Goal: Task Accomplishment & Management: Use online tool/utility

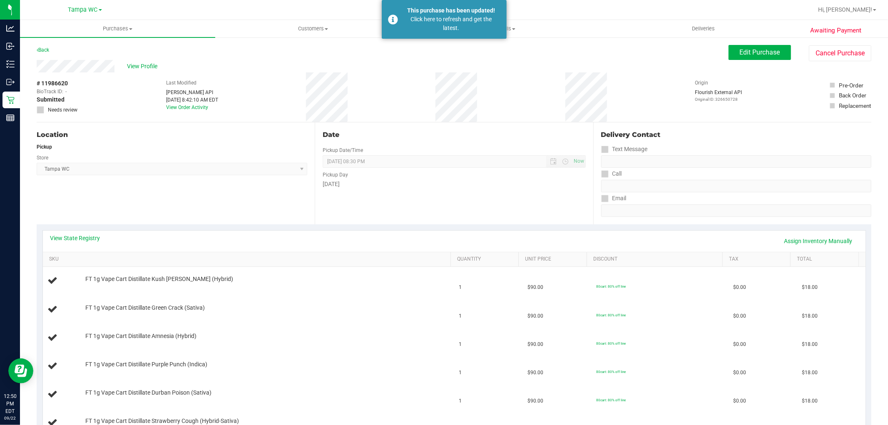
click at [53, 50] on div "Back Edit Purchase Cancel Purchase" at bounding box center [454, 52] width 834 height 15
click at [49, 49] on div "Back" at bounding box center [43, 50] width 12 height 10
click at [48, 49] on link "Back" at bounding box center [43, 50] width 12 height 6
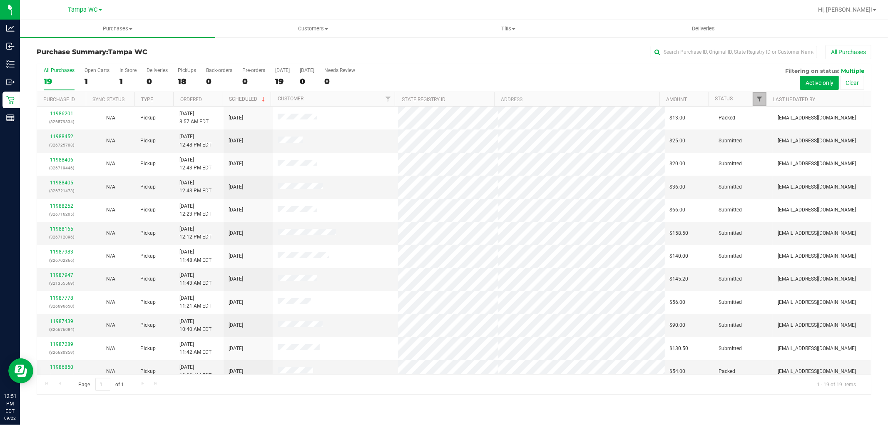
click at [762, 101] on span "Filter" at bounding box center [759, 99] width 7 height 7
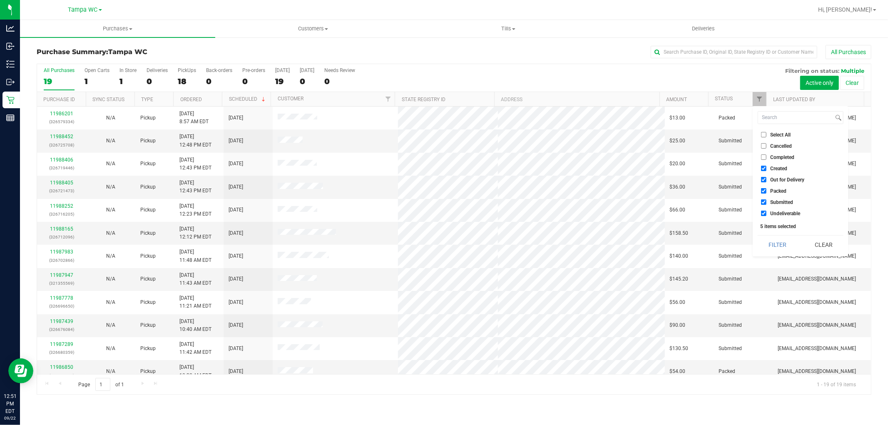
click at [761, 188] on input "Packed" at bounding box center [763, 190] width 5 height 5
checkbox input "false"
click at [767, 236] on button "Filter" at bounding box center [777, 245] width 40 height 18
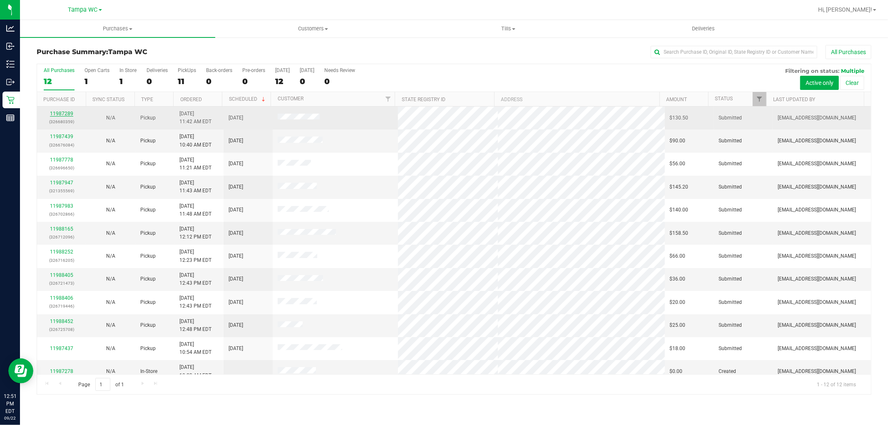
click at [70, 112] on link "11987289" at bounding box center [61, 114] width 23 height 6
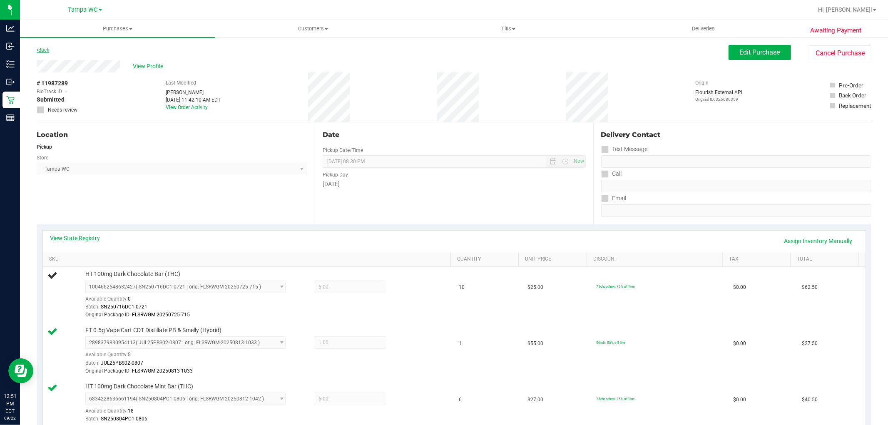
click at [48, 47] on link "Back" at bounding box center [43, 50] width 12 height 6
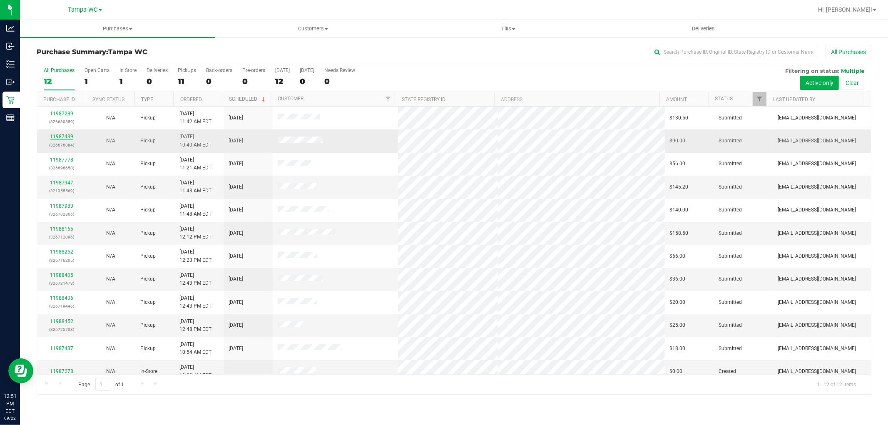
click at [57, 137] on link "11987439" at bounding box center [61, 137] width 23 height 6
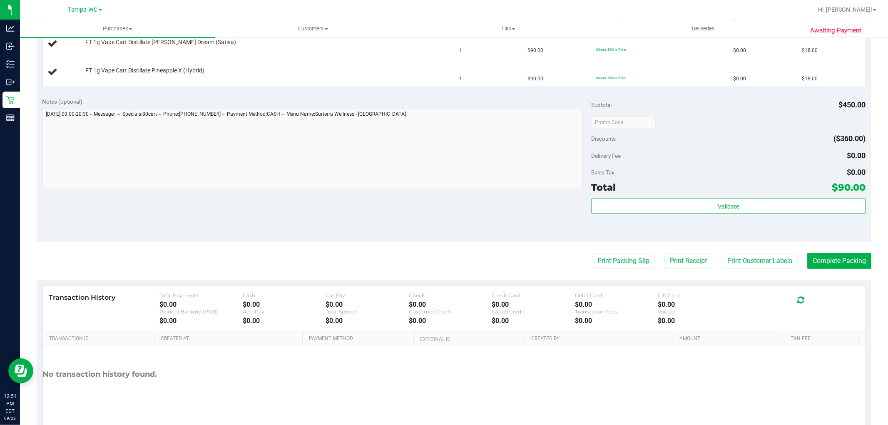
scroll to position [323, 0]
click at [606, 269] on purchase-details "Back Edit Purchase Cancel Purchase View Profile # 11987439 BioTrack ID: - Submi…" at bounding box center [454, 78] width 834 height 713
click at [608, 261] on button "Print Packing Slip" at bounding box center [623, 260] width 63 height 16
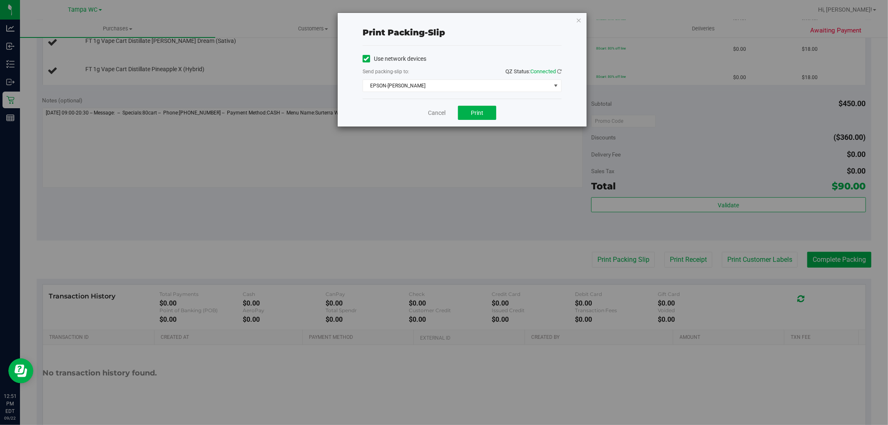
click at [481, 93] on div "Use network devices Send packing-slip to: QZ Status: Connected EPSON-[PERSON_NA…" at bounding box center [461, 72] width 199 height 53
click at [488, 119] on button "Print" at bounding box center [477, 113] width 38 height 14
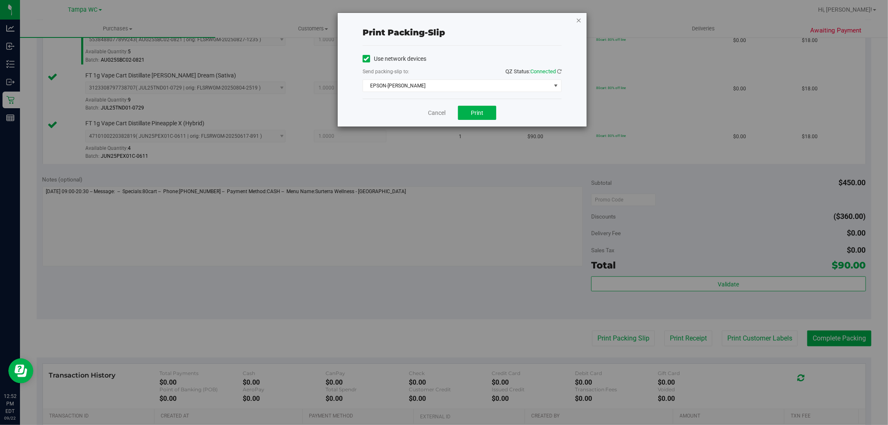
click at [578, 20] on icon "button" at bounding box center [579, 20] width 6 height 10
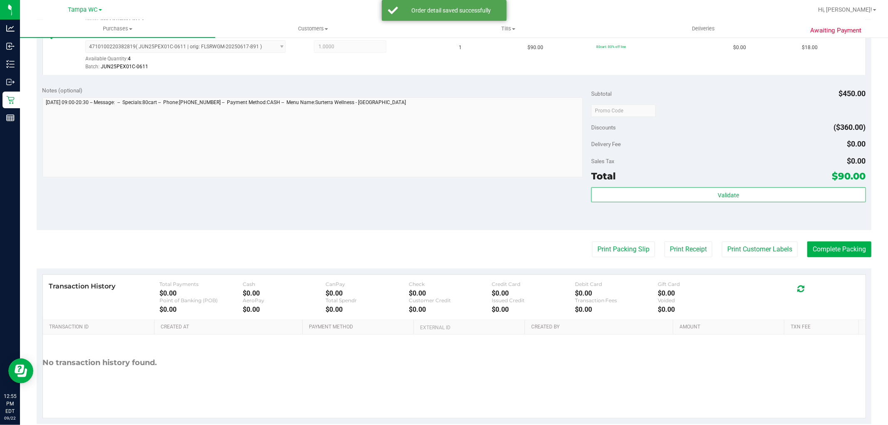
scroll to position [457, 0]
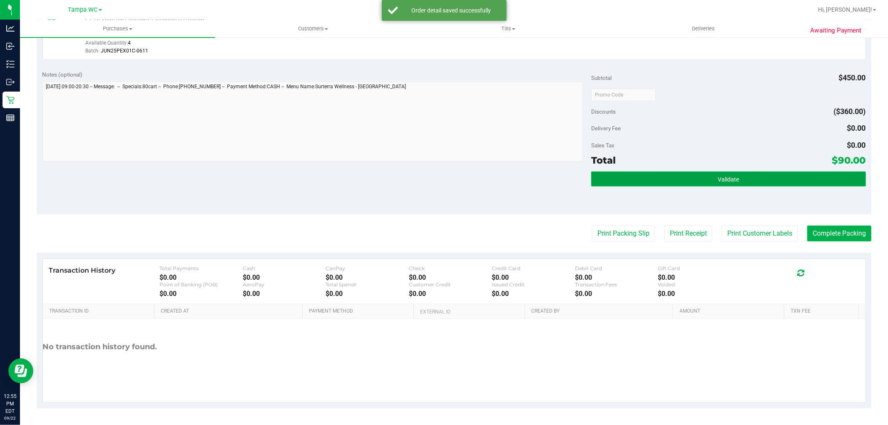
click at [734, 171] on button "Validate" at bounding box center [728, 178] width 274 height 15
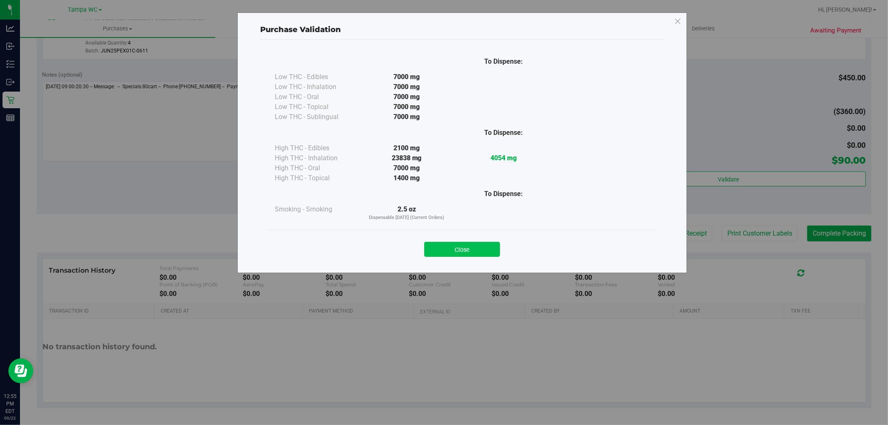
click at [461, 250] on button "Close" at bounding box center [462, 249] width 76 height 15
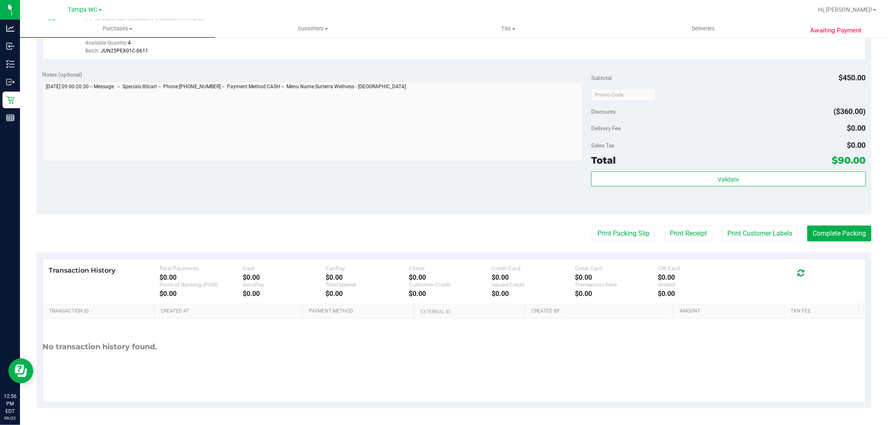
click at [819, 236] on button "Complete Packing" at bounding box center [839, 234] width 64 height 16
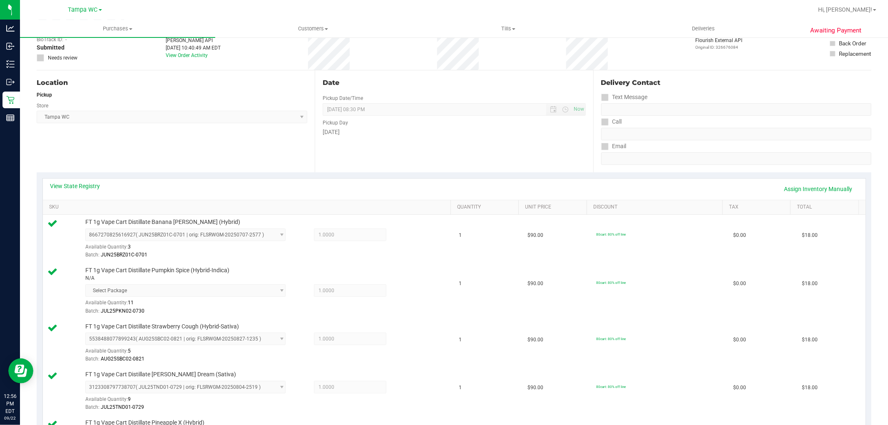
scroll to position [0, 0]
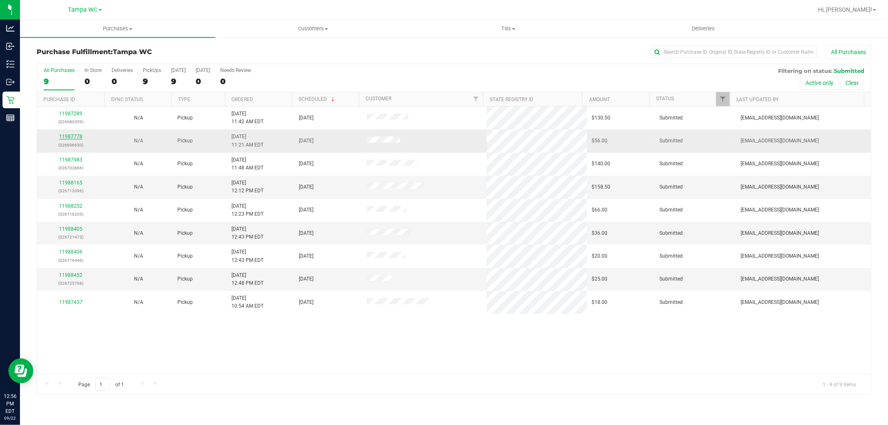
click at [73, 139] on link "11987778" at bounding box center [70, 137] width 23 height 6
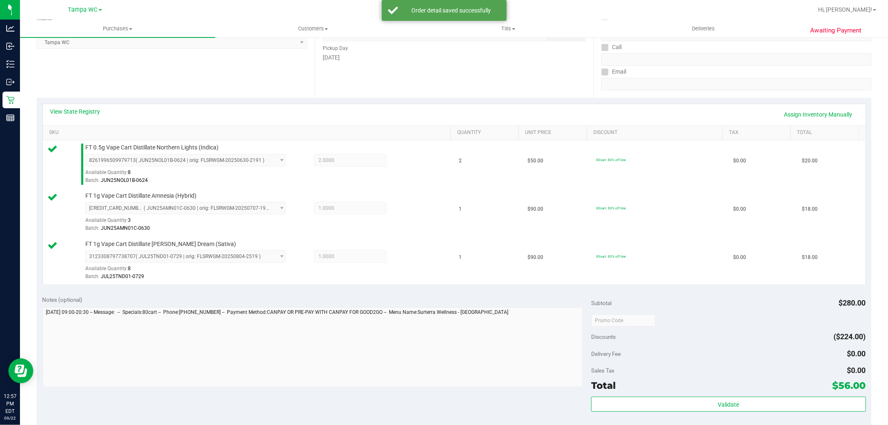
scroll to position [277, 0]
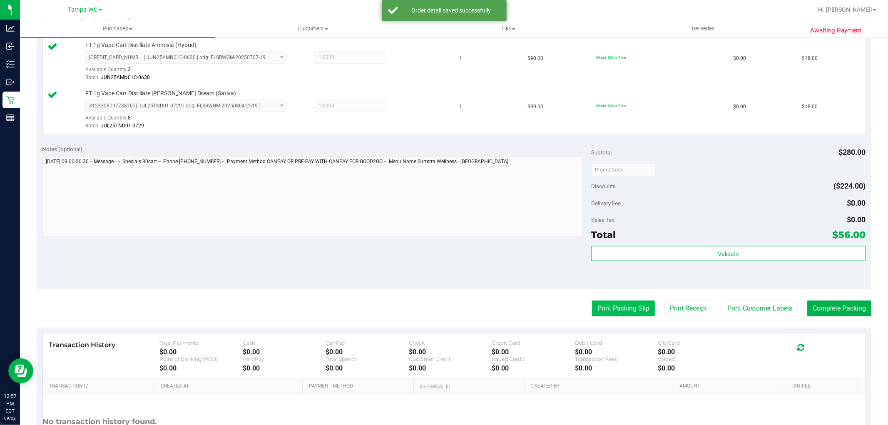
click at [613, 300] on button "Print Packing Slip" at bounding box center [623, 308] width 63 height 16
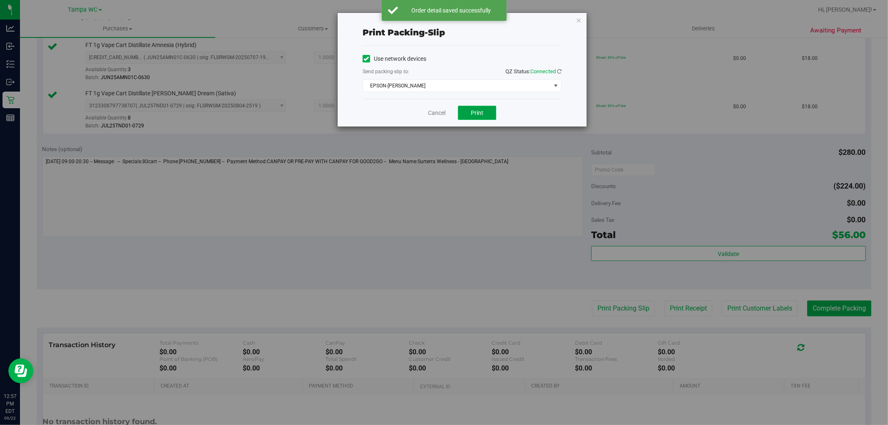
click at [483, 107] on button "Print" at bounding box center [477, 113] width 38 height 14
click at [576, 19] on icon "button" at bounding box center [579, 20] width 6 height 10
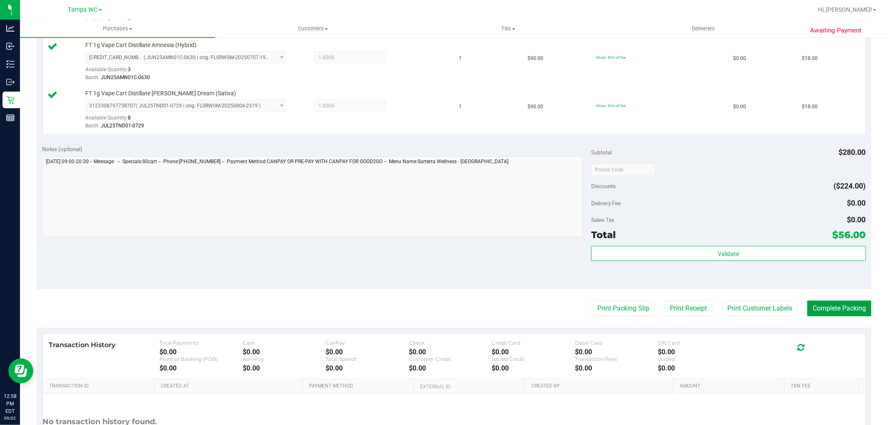
drag, startPoint x: 812, startPoint y: 308, endPoint x: 791, endPoint y: 309, distance: 20.4
click at [812, 309] on button "Complete Packing" at bounding box center [839, 308] width 64 height 16
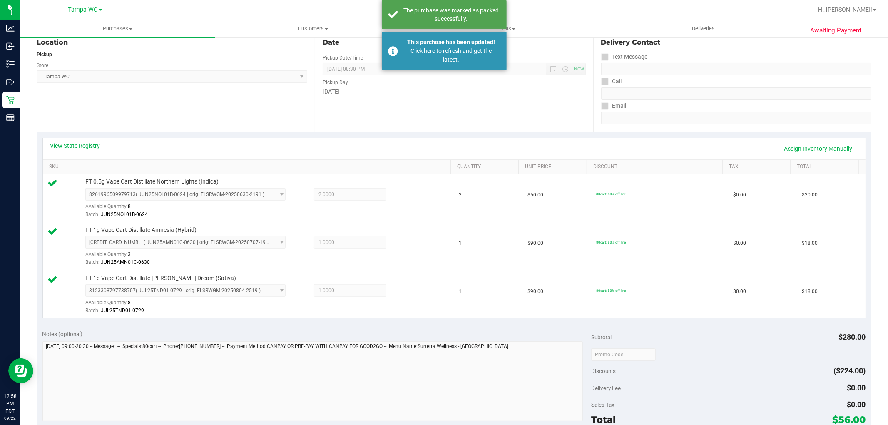
scroll to position [0, 0]
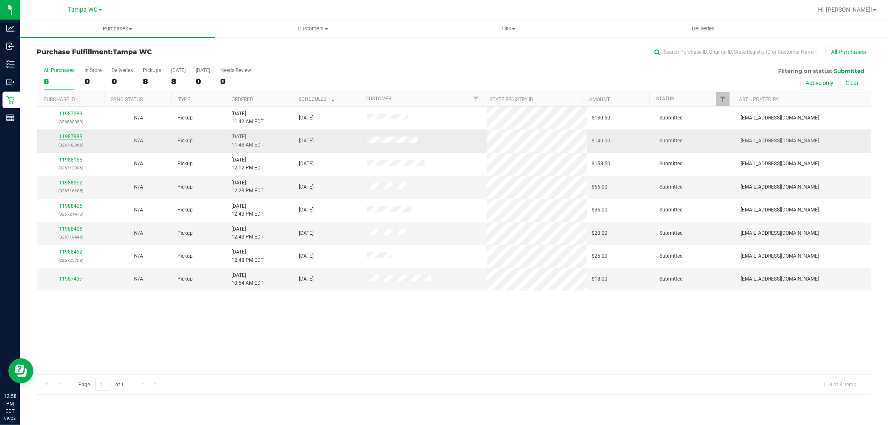
click at [69, 135] on link "11987983" at bounding box center [70, 137] width 23 height 6
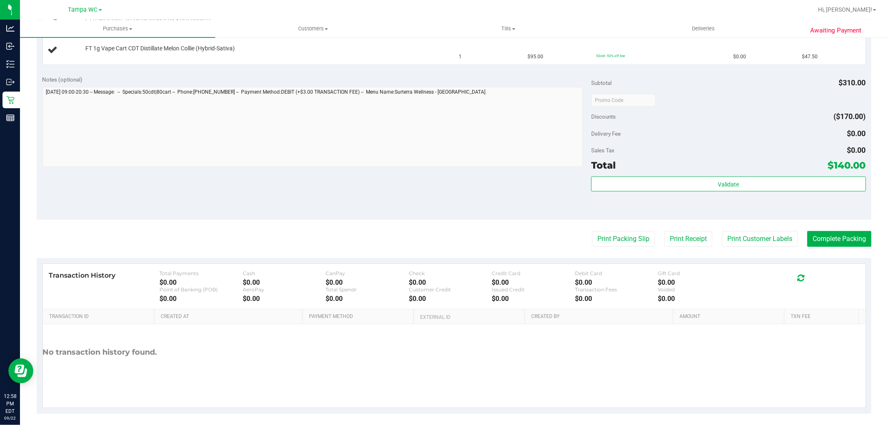
scroll to position [350, 0]
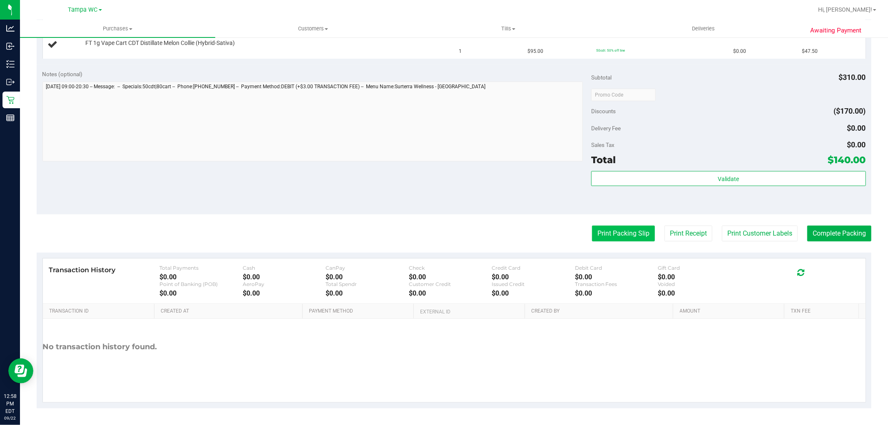
click at [620, 233] on button "Print Packing Slip" at bounding box center [623, 234] width 63 height 16
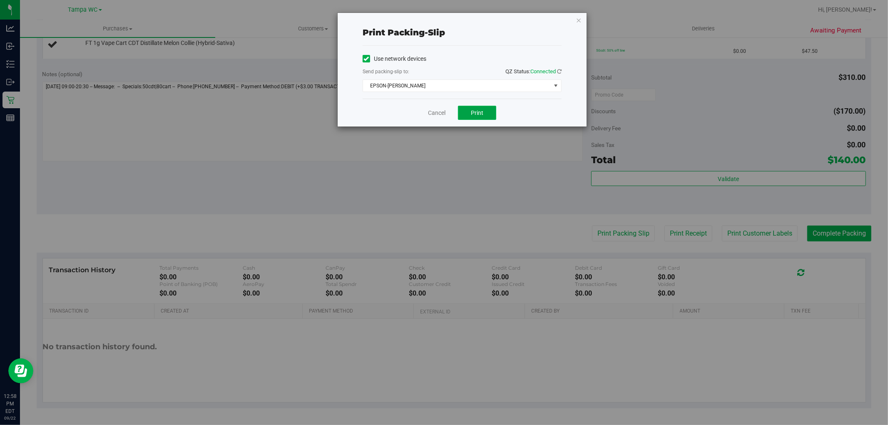
click at [494, 114] on button "Print" at bounding box center [477, 113] width 38 height 14
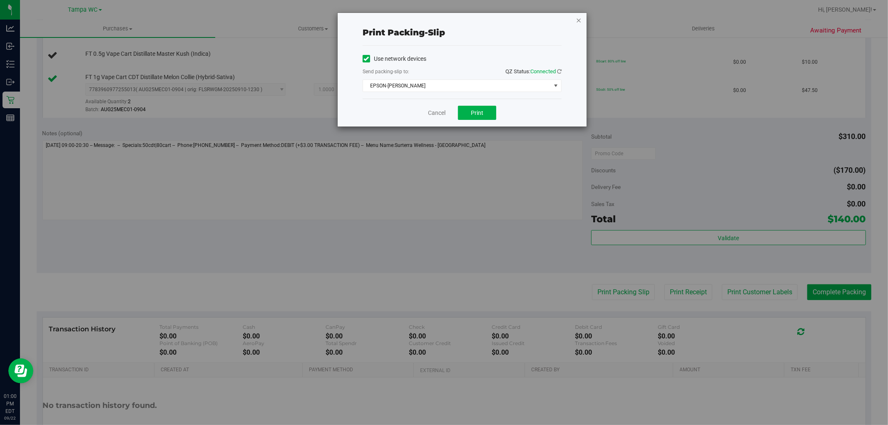
click at [580, 22] on icon "button" at bounding box center [579, 20] width 6 height 10
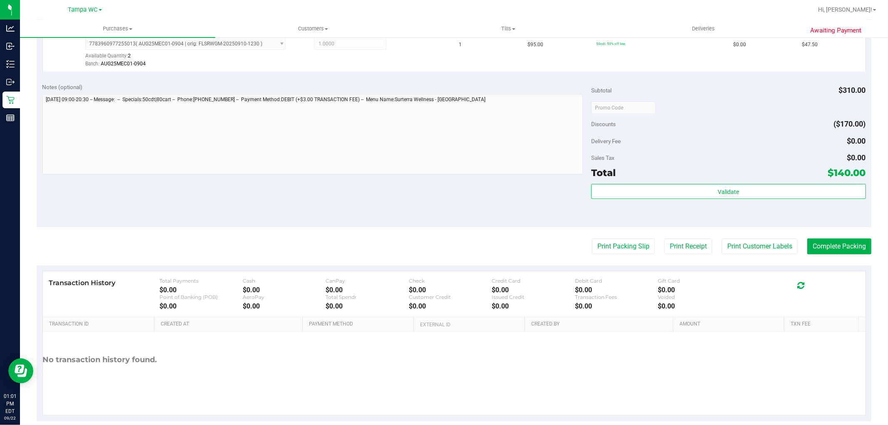
scroll to position [442, 0]
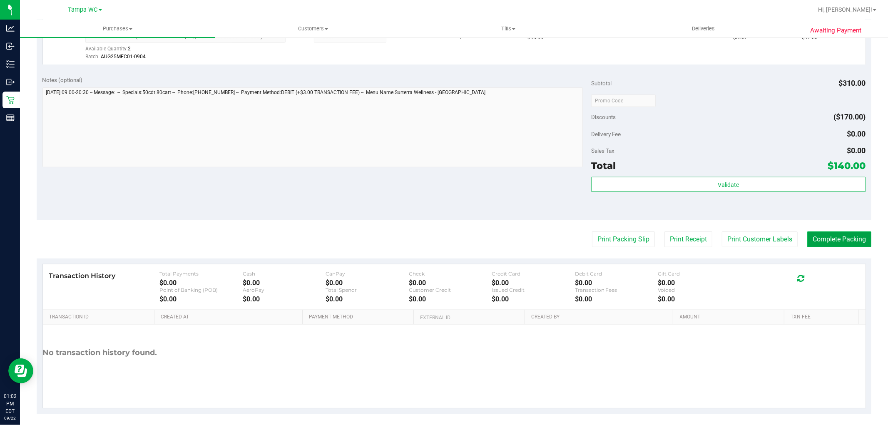
click at [812, 233] on button "Complete Packing" at bounding box center [839, 239] width 64 height 16
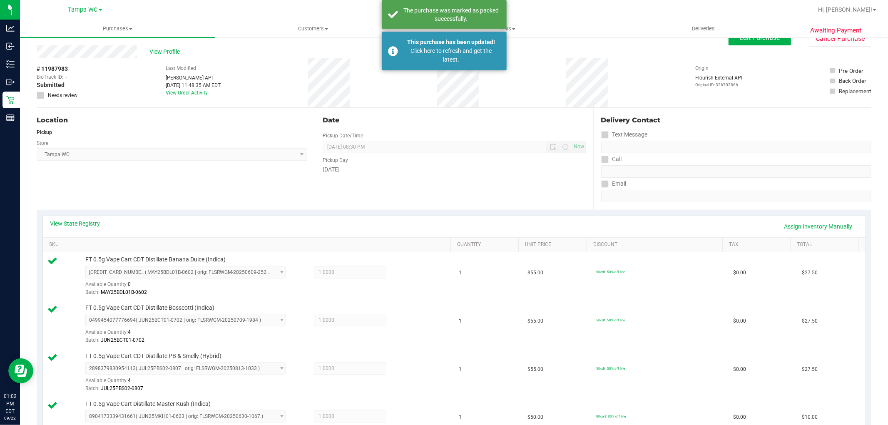
scroll to position [0, 0]
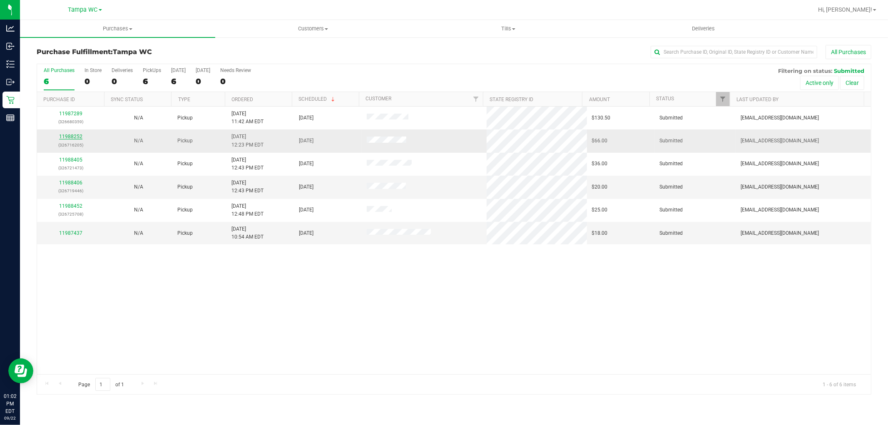
click at [72, 138] on link "11988252" at bounding box center [70, 137] width 23 height 6
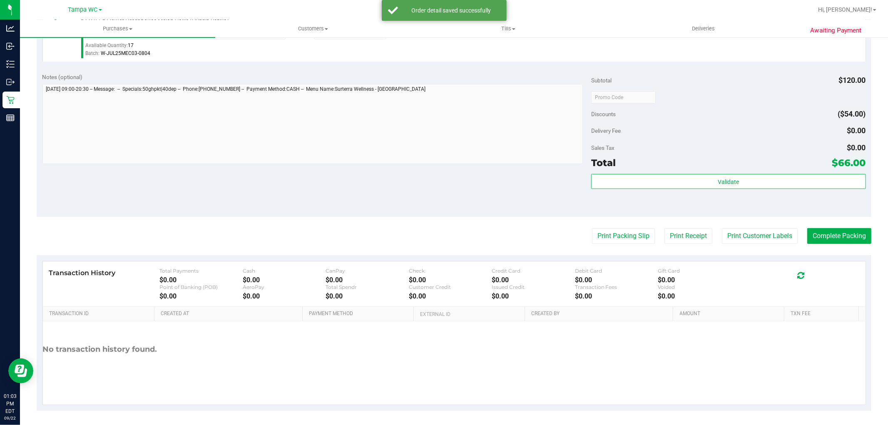
scroll to position [305, 0]
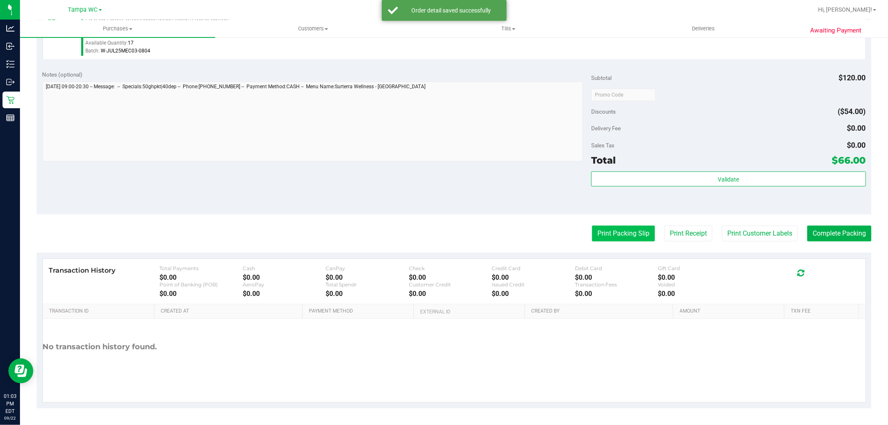
click at [611, 231] on button "Print Packing Slip" at bounding box center [623, 234] width 63 height 16
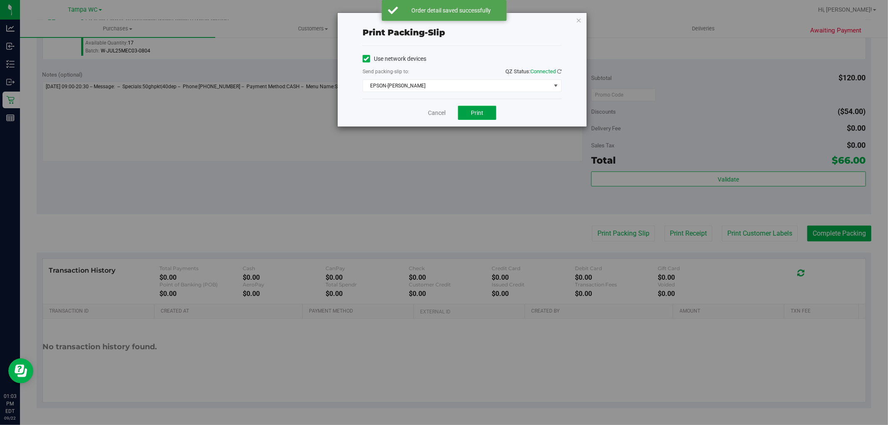
click at [474, 114] on span "Print" at bounding box center [477, 112] width 12 height 7
click at [577, 17] on icon "button" at bounding box center [579, 20] width 6 height 10
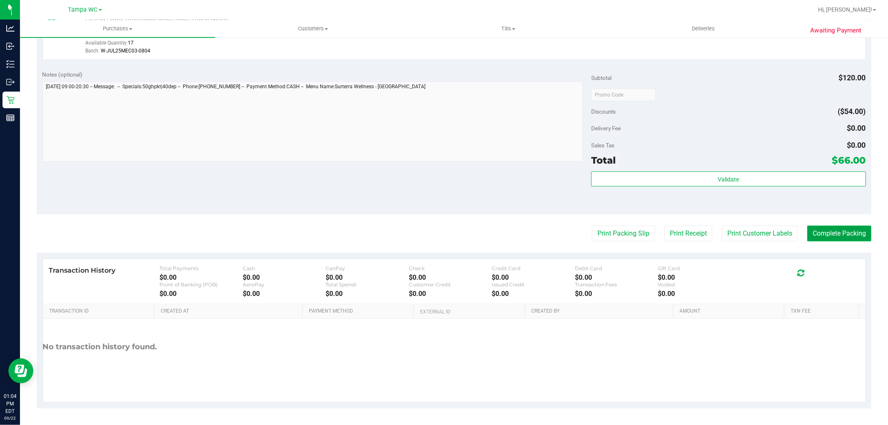
click at [833, 238] on button "Complete Packing" at bounding box center [839, 234] width 64 height 16
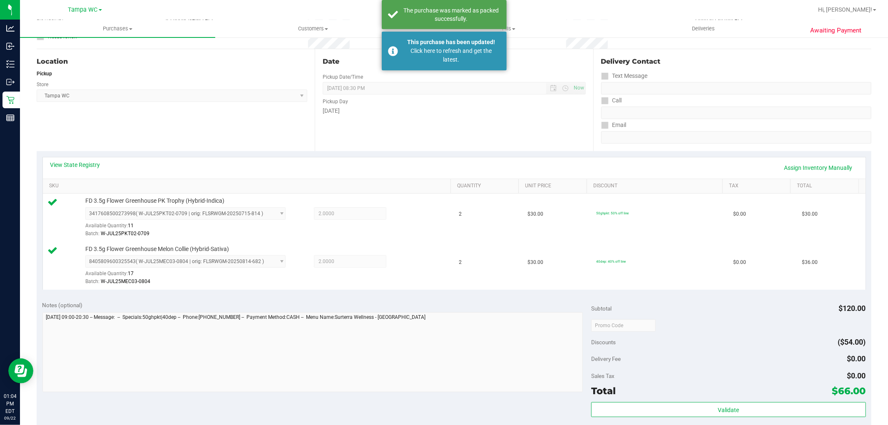
scroll to position [0, 0]
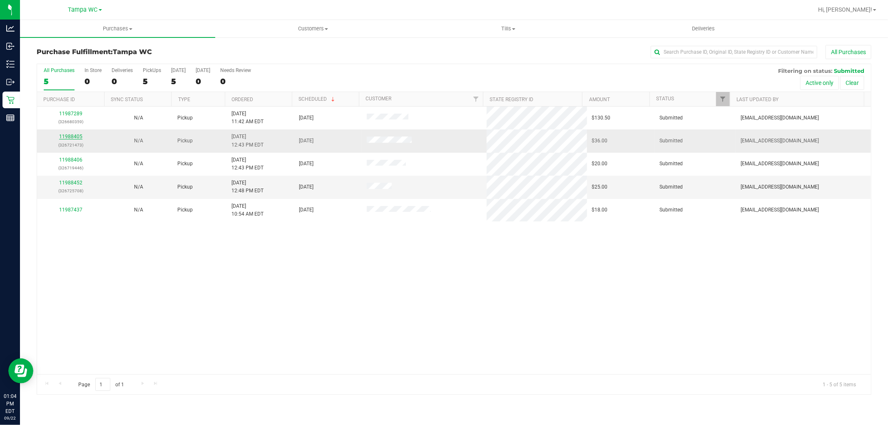
click at [74, 135] on link "11988405" at bounding box center [70, 137] width 23 height 6
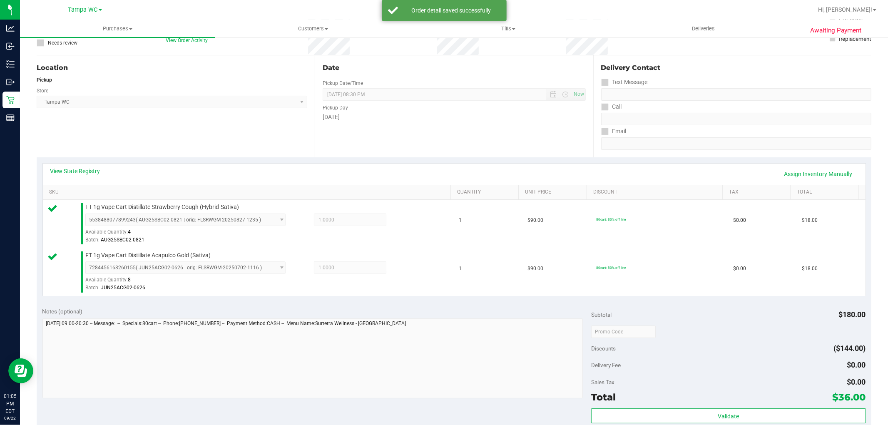
scroll to position [231, 0]
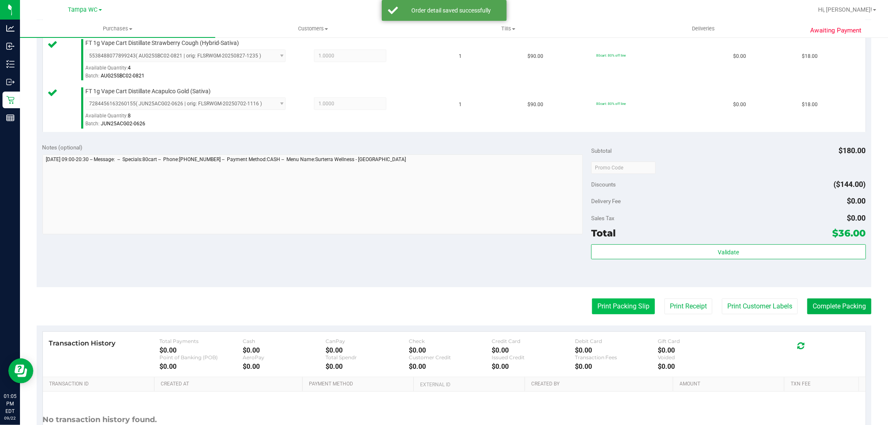
click at [626, 299] on button "Print Packing Slip" at bounding box center [623, 306] width 63 height 16
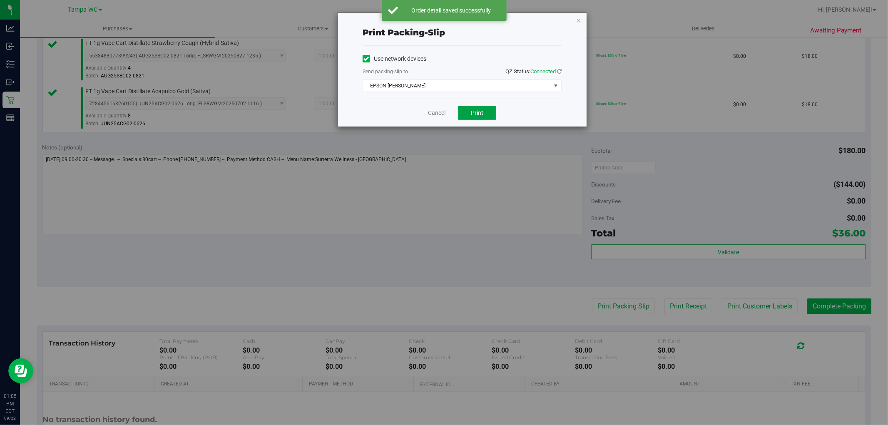
click at [487, 110] on button "Print" at bounding box center [477, 113] width 38 height 14
click at [573, 17] on div "Print packing-slip Use network devices Send packing-slip to: QZ Status: Connect…" at bounding box center [462, 70] width 249 height 114
click at [575, 18] on div "Print packing-slip Use network devices Send packing-slip to: QZ Status: Connect…" at bounding box center [462, 70] width 249 height 114
click at [576, 18] on icon "button" at bounding box center [579, 20] width 6 height 10
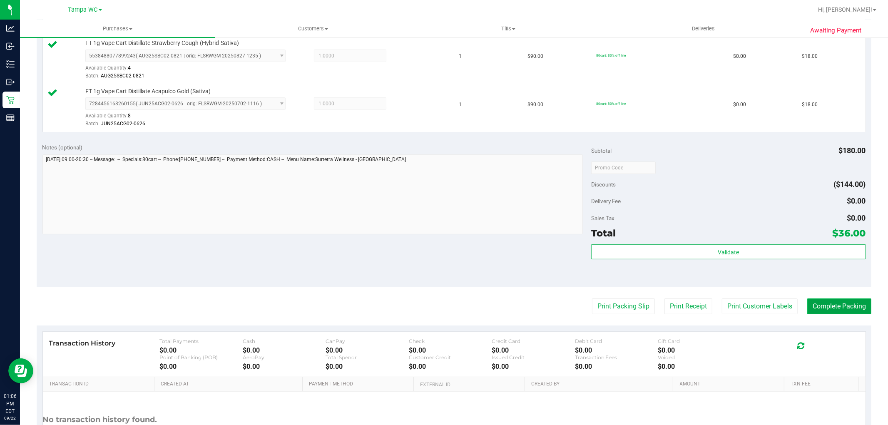
click at [842, 308] on button "Complete Packing" at bounding box center [839, 306] width 64 height 16
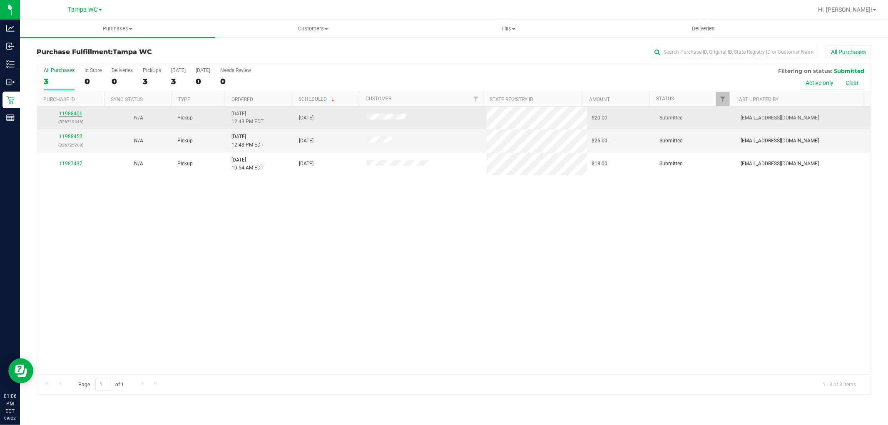
click at [72, 114] on link "11988406" at bounding box center [70, 114] width 23 height 6
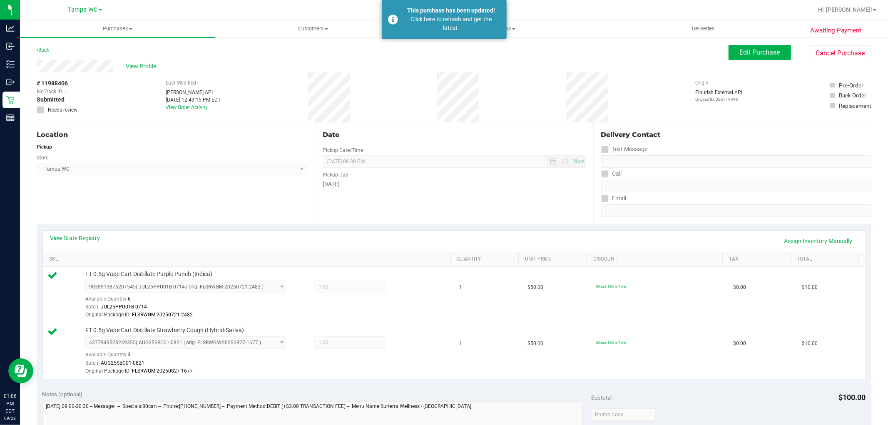
click at [49, 50] on div "Back" at bounding box center [43, 50] width 12 height 10
click at [48, 50] on link "Back" at bounding box center [43, 50] width 12 height 6
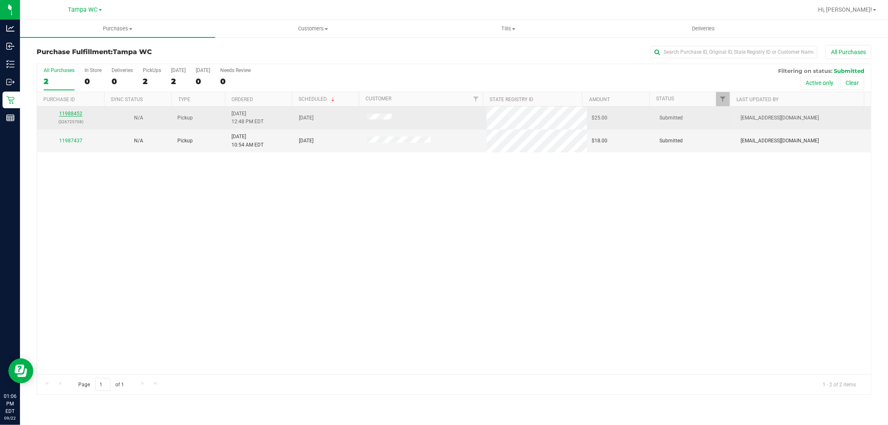
click at [69, 113] on link "11988452" at bounding box center [70, 114] width 23 height 6
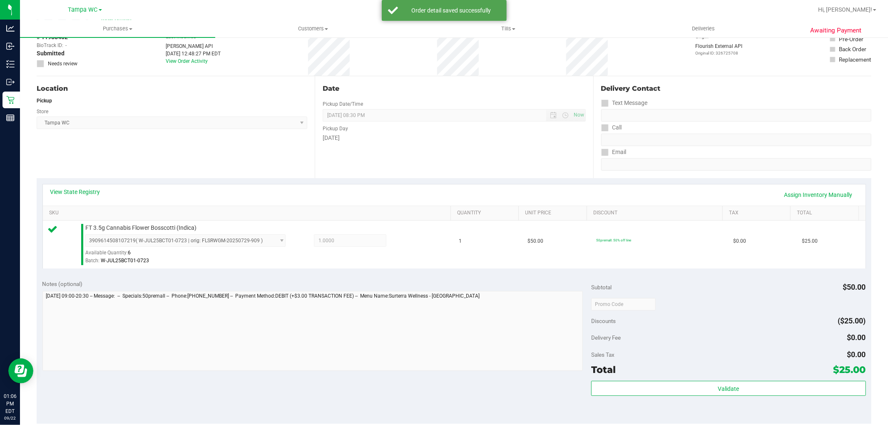
scroll to position [256, 0]
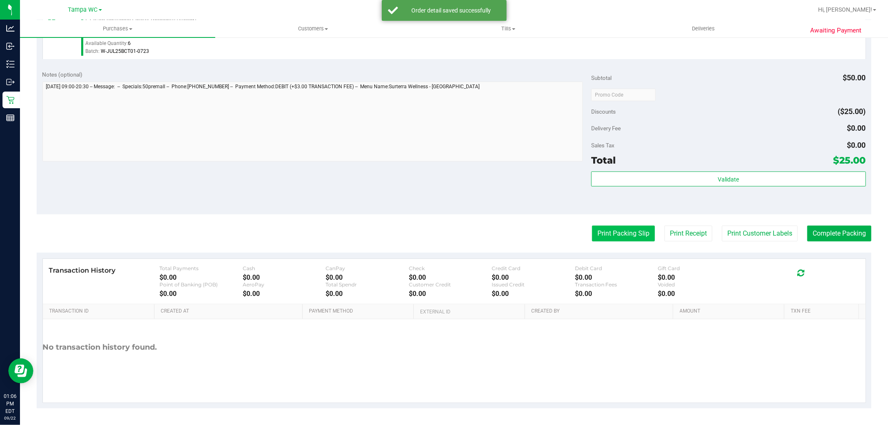
click at [602, 238] on button "Print Packing Slip" at bounding box center [623, 234] width 63 height 16
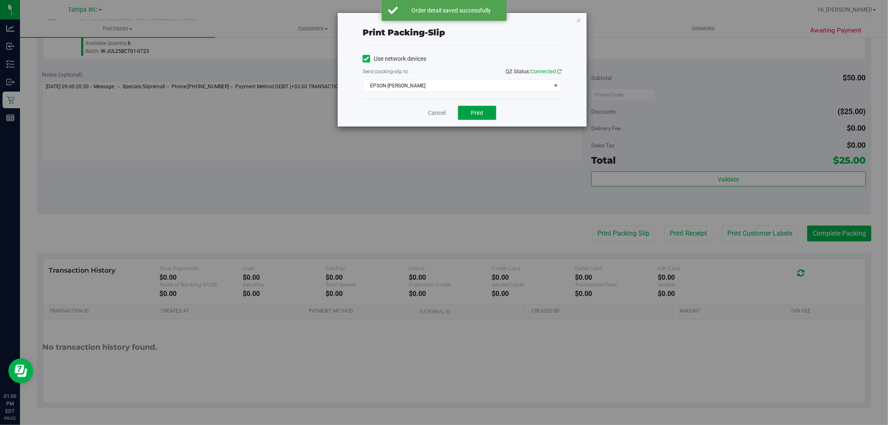
click at [472, 115] on span "Print" at bounding box center [477, 112] width 12 height 7
click at [581, 18] on icon "button" at bounding box center [579, 20] width 6 height 10
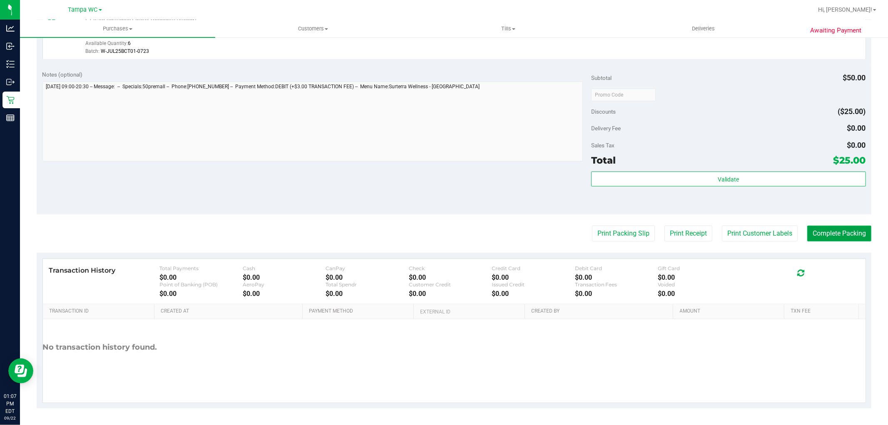
click at [820, 232] on button "Complete Packing" at bounding box center [839, 234] width 64 height 16
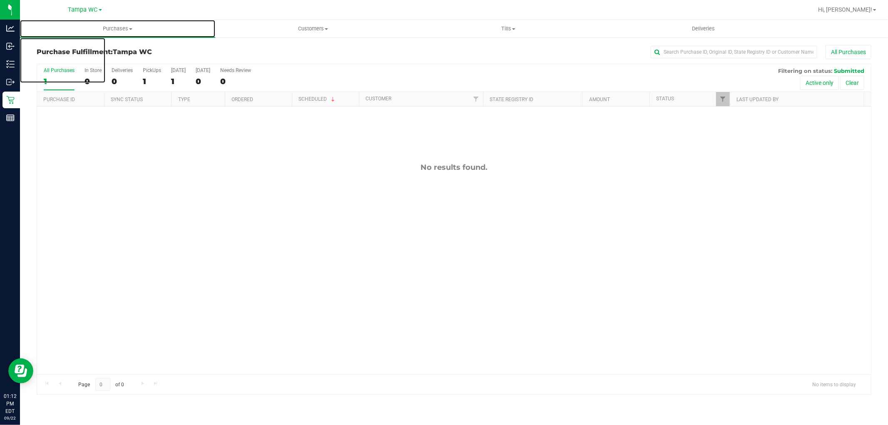
drag, startPoint x: 209, startPoint y: 30, endPoint x: 116, endPoint y: 60, distance: 98.1
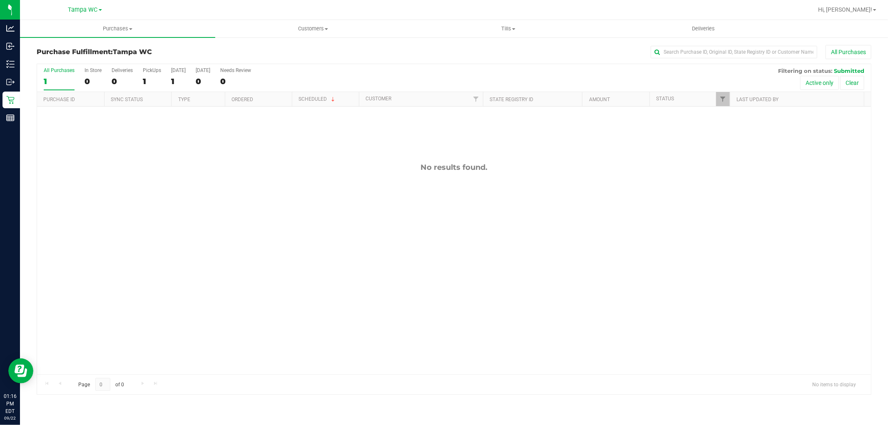
drag, startPoint x: 116, startPoint y: 60, endPoint x: 98, endPoint y: 67, distance: 18.6
click at [98, 67] on div "All Purchases 1 In Store 0 Deliveries 0 PickUps 1 [DATE] 1 [DATE] 0 Needs Revie…" at bounding box center [454, 67] width 834 height 7
